Goal: Use online tool/utility: Utilize a website feature to perform a specific function

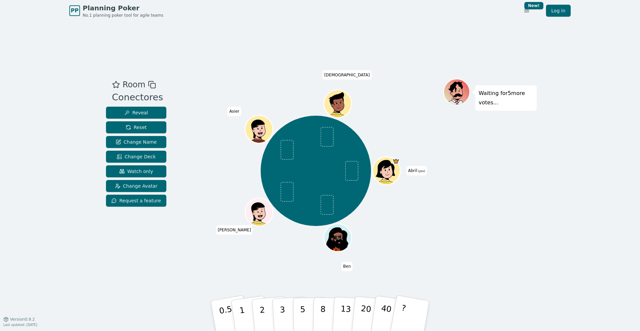
click at [175, 230] on div "Room Conectores Reveal Reset Change Name Change Deck Watch only Change Avatar R…" at bounding box center [319, 170] width 433 height 183
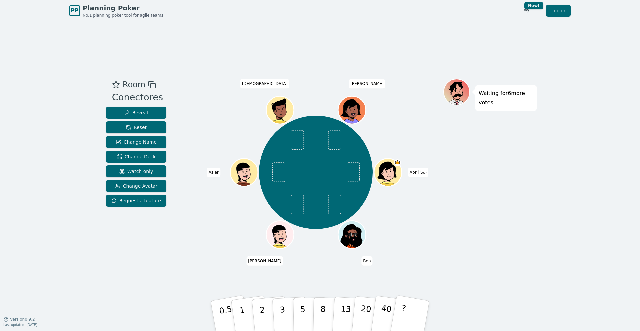
click at [48, 95] on div "PP Planning Poker No.1 planning poker tool for agile teams Toggle theme New! Lo…" at bounding box center [320, 165] width 640 height 331
click at [306, 230] on button "5" at bounding box center [310, 316] width 34 height 51
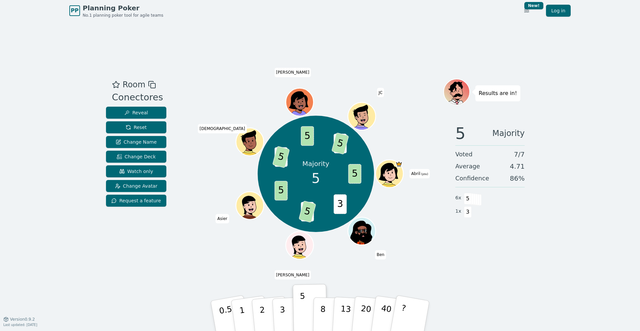
click at [8, 146] on div "PP Planning Poker No.1 planning poker tool for agile teams Toggle theme New! Lo…" at bounding box center [320, 165] width 640 height 331
click at [143, 127] on span "Reset" at bounding box center [136, 127] width 21 height 7
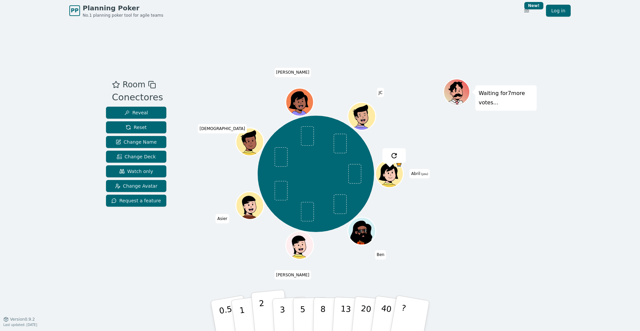
click at [258, 230] on button "2" at bounding box center [270, 316] width 38 height 53
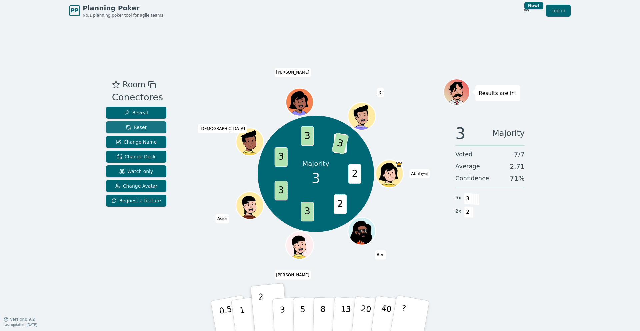
click at [159, 129] on button "Reset" at bounding box center [136, 127] width 60 height 12
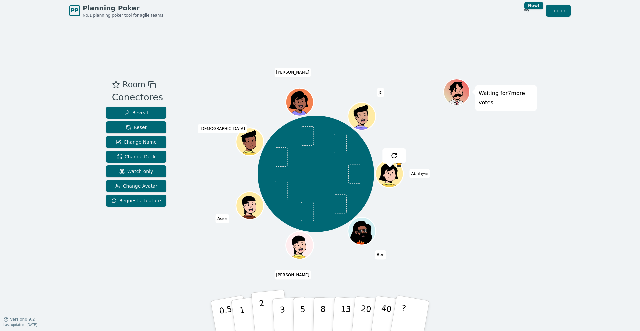
click at [266, 230] on button "2" at bounding box center [270, 316] width 38 height 53
click at [8, 222] on div "PP Planning Poker No.1 planning poker tool for agile teams Toggle theme New! Lo…" at bounding box center [320, 165] width 640 height 331
